Goal: Navigation & Orientation: Find specific page/section

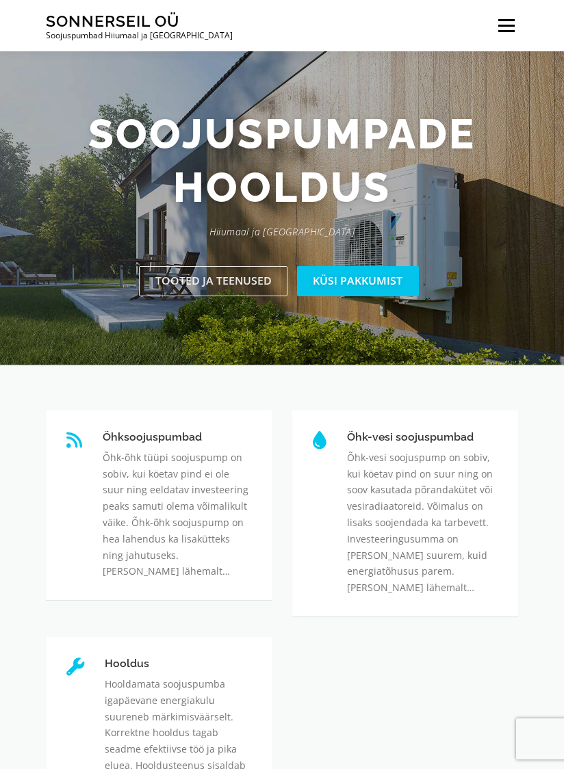
click at [502, 25] on span at bounding box center [506, 26] width 16 height 2
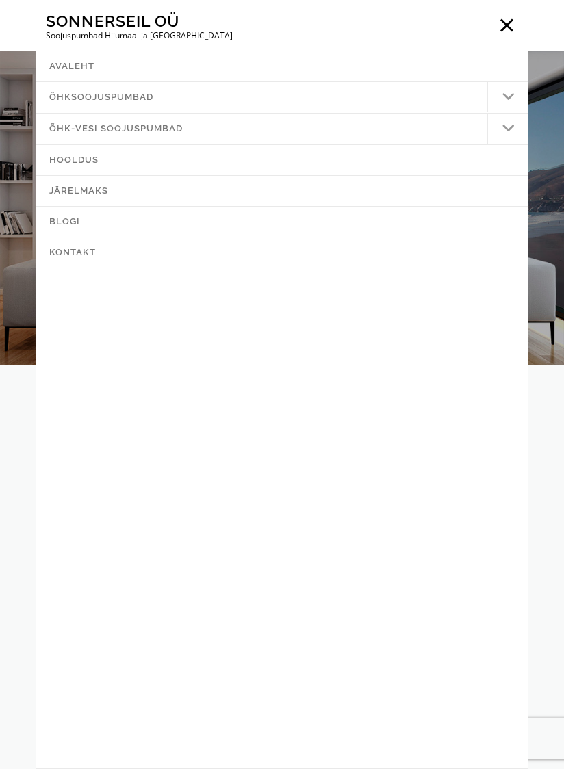
click at [66, 260] on link "Kontakt" at bounding box center [282, 253] width 493 height 30
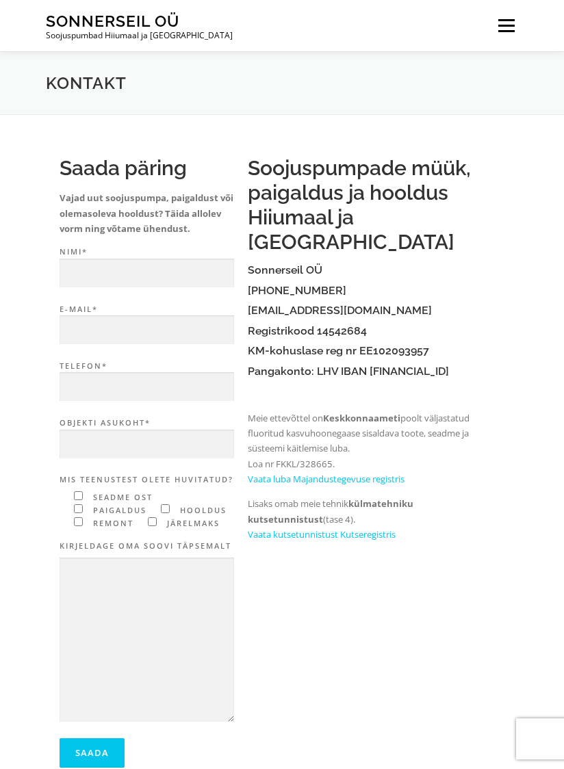
click at [508, 27] on link "Menu" at bounding box center [506, 25] width 24 height 51
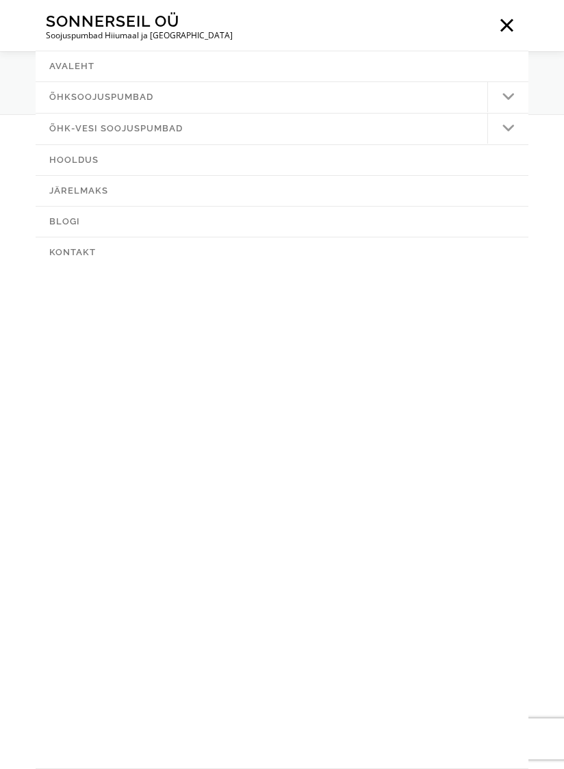
click at [457, 162] on link "Hooldus" at bounding box center [282, 160] width 493 height 30
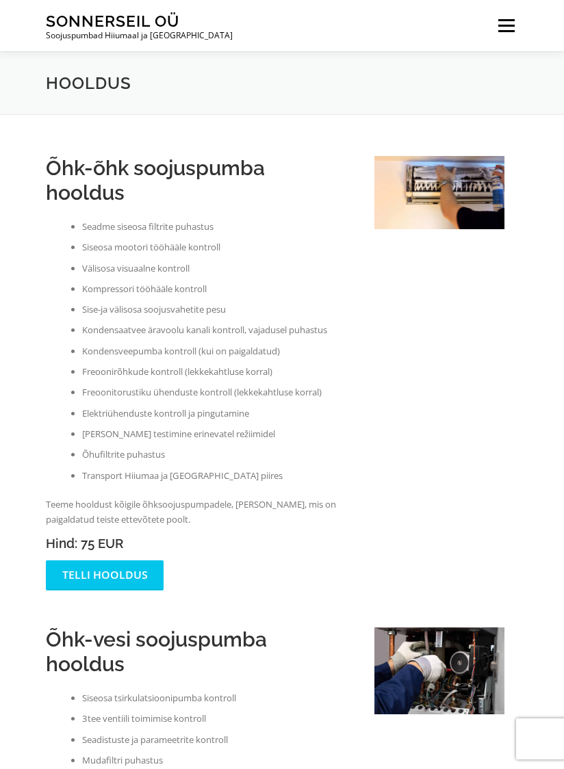
click at [508, 25] on span at bounding box center [506, 26] width 16 height 2
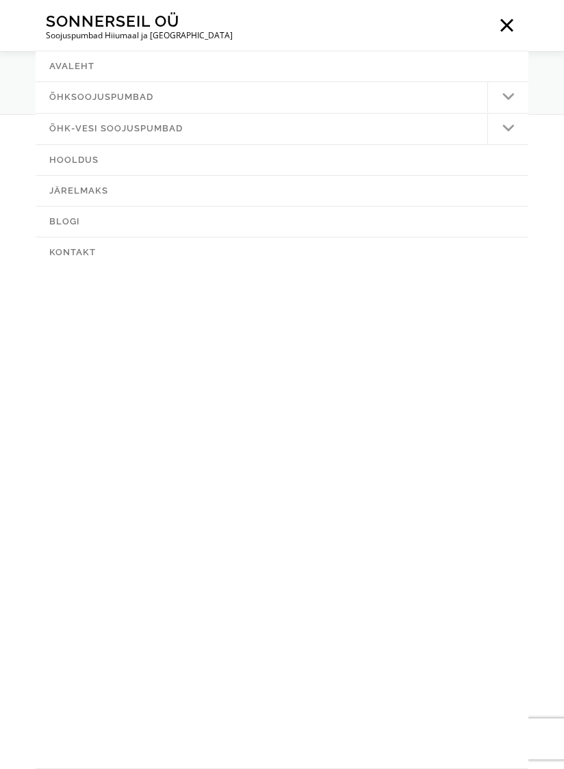
click at [457, 225] on link "Blogi" at bounding box center [282, 222] width 493 height 30
